Goal: Information Seeking & Learning: Learn about a topic

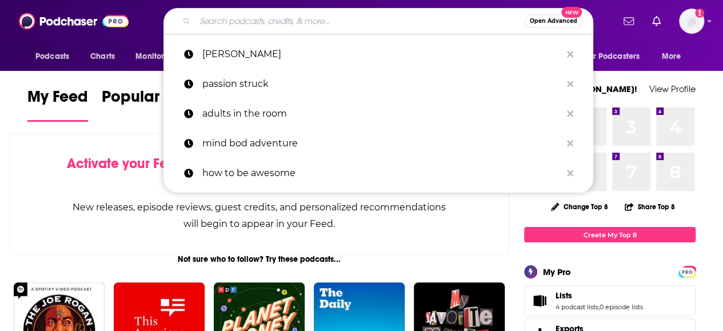
click at [336, 14] on input "Search podcasts, credits, & more..." at bounding box center [360, 21] width 330 height 18
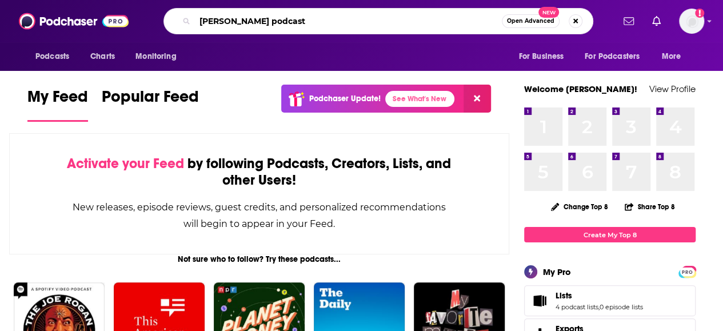
type input "[PERSON_NAME] podcast"
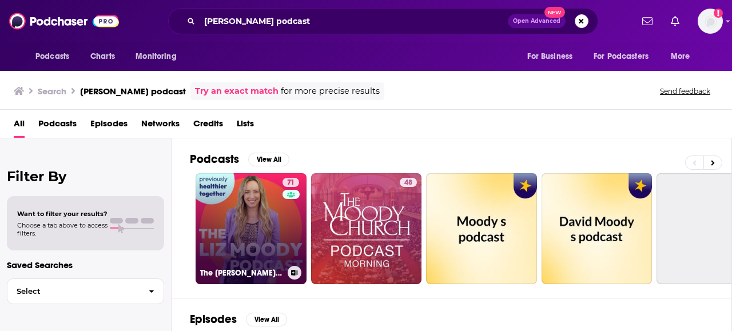
click at [260, 213] on link "71 The [PERSON_NAME] Podcast" at bounding box center [251, 228] width 111 height 111
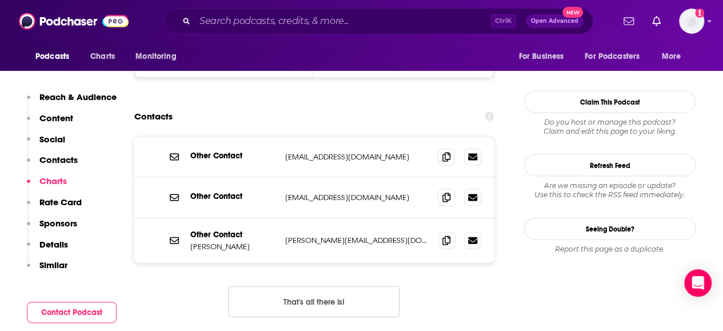
scroll to position [1086, 0]
